Goal: Transaction & Acquisition: Purchase product/service

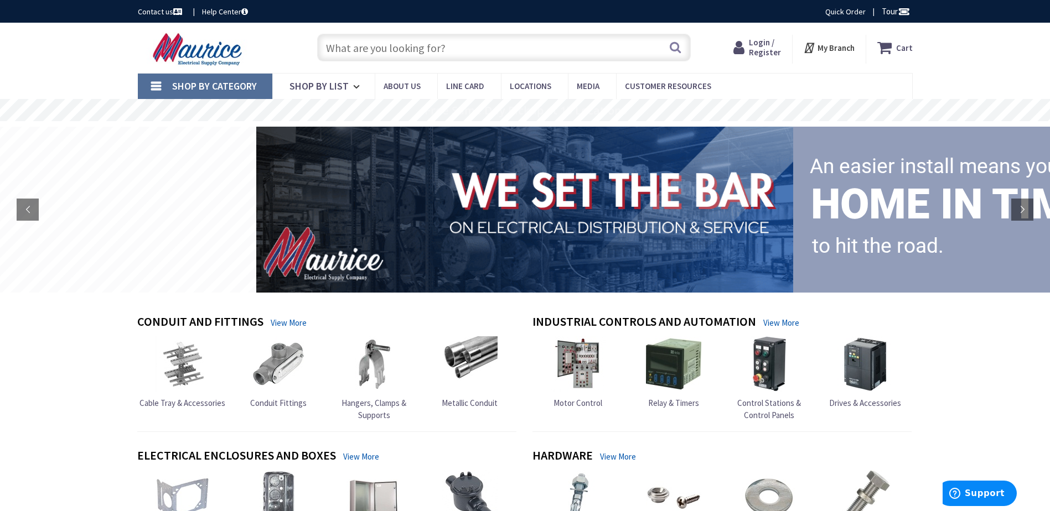
click at [786, 49] on div "Login / Register Login" at bounding box center [757, 49] width 70 height 29
click at [772, 49] on span "Login / Register" at bounding box center [765, 47] width 32 height 20
click at [489, 51] on input "text" at bounding box center [503, 48] width 373 height 28
type input "2"
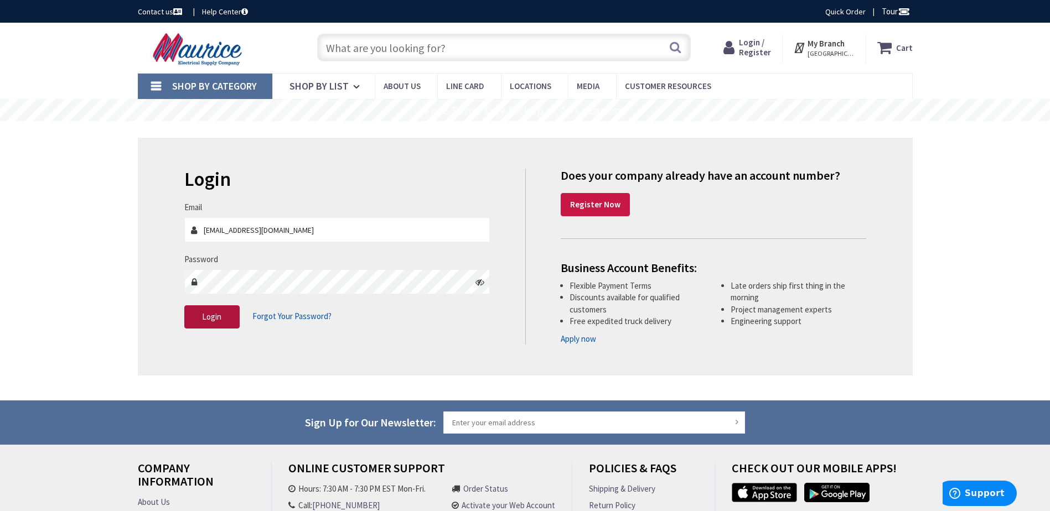
click at [197, 316] on button "Login" at bounding box center [211, 316] width 55 height 23
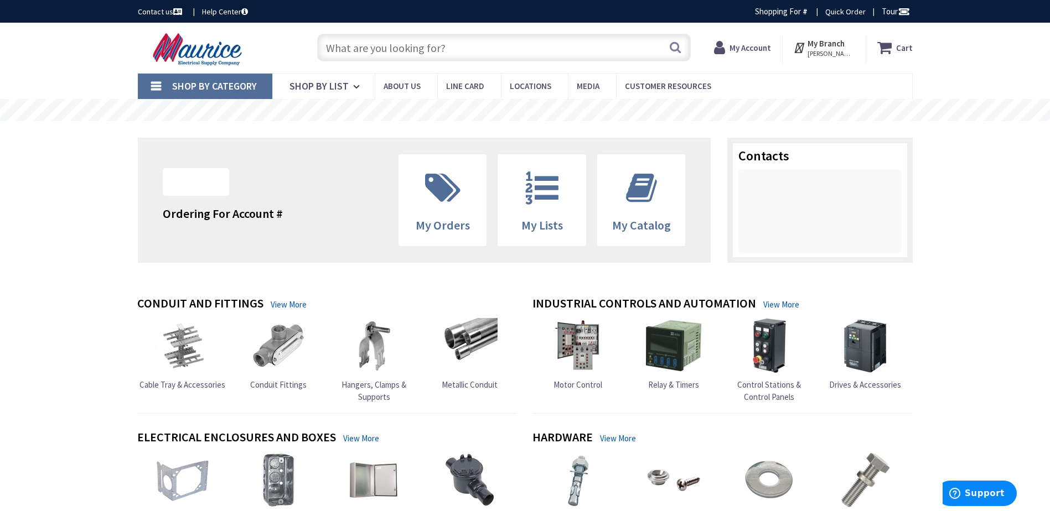
click at [361, 54] on input "text" at bounding box center [503, 48] width 373 height 28
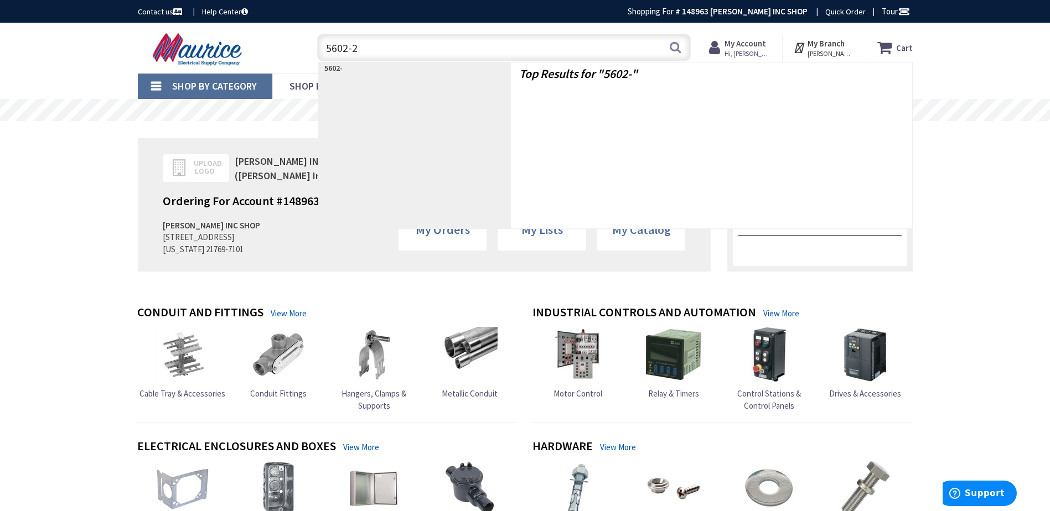
type input "5602-2w"
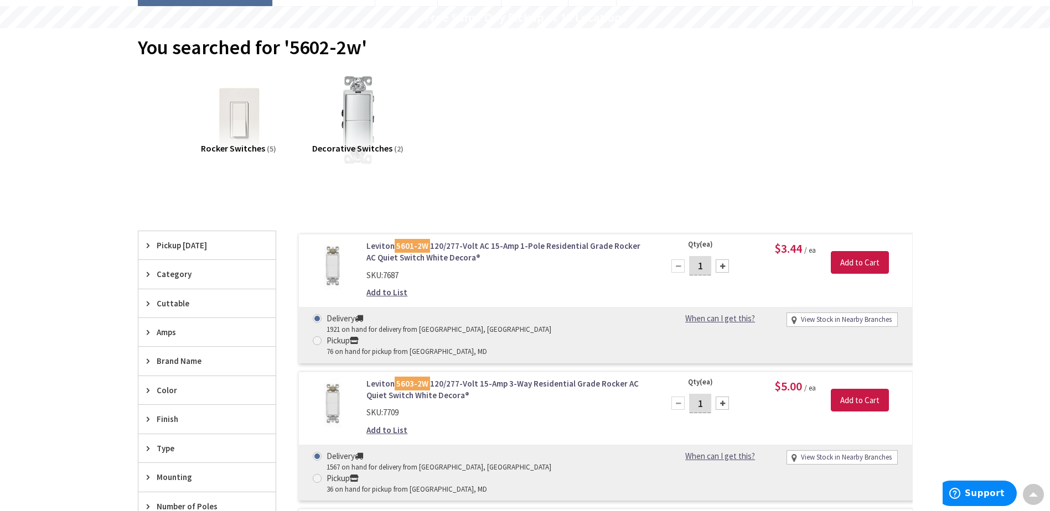
scroll to position [55, 0]
